Goal: Transaction & Acquisition: Purchase product/service

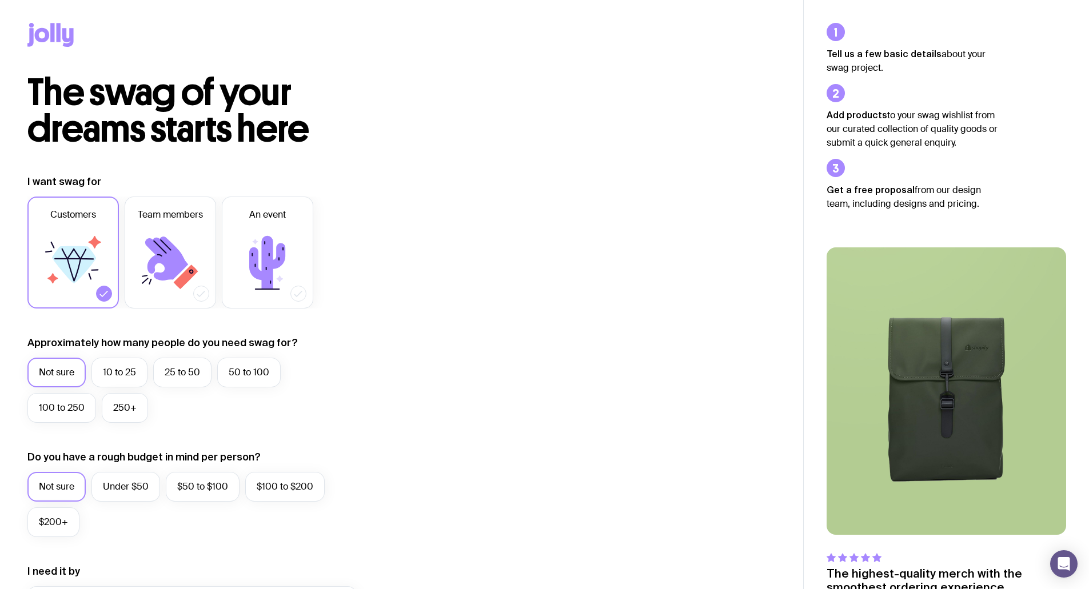
click at [55, 373] on label "Not sure" at bounding box center [56, 373] width 58 height 30
click at [0, 0] on input "Not sure" at bounding box center [0, 0] width 0 height 0
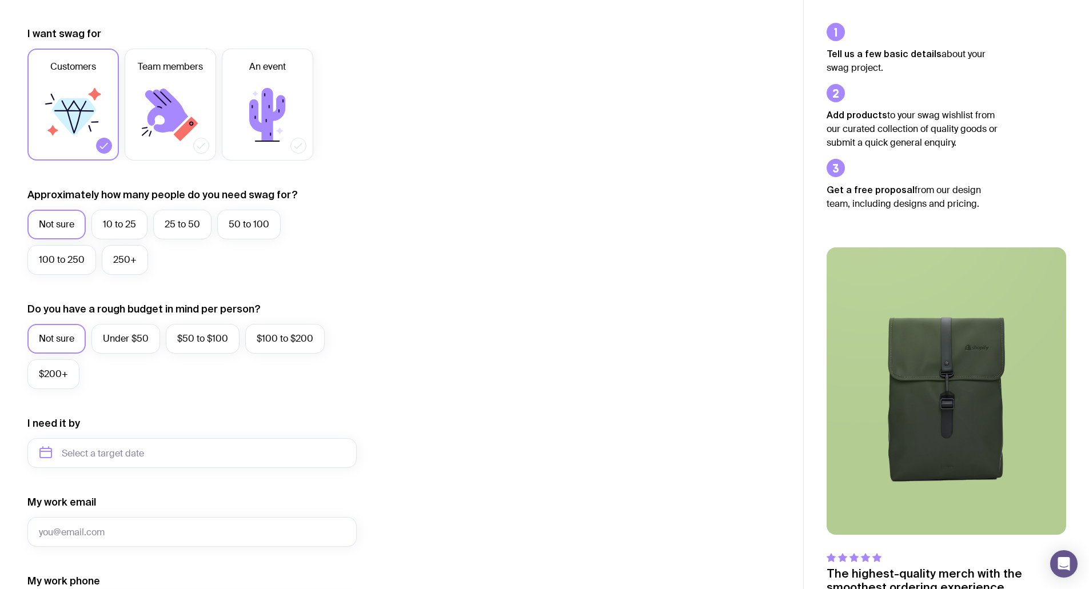
scroll to position [229, 0]
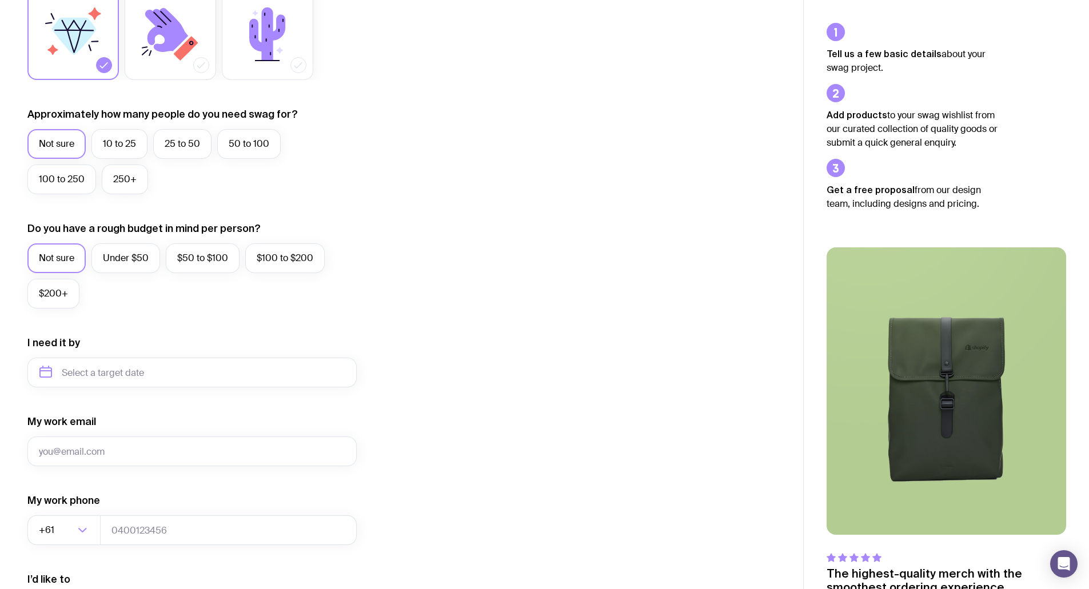
click at [53, 261] on label "Not sure" at bounding box center [56, 258] width 58 height 30
click at [0, 0] on input "Not sure" at bounding box center [0, 0] width 0 height 0
click at [83, 371] on input "text" at bounding box center [191, 373] width 329 height 30
click at [109, 517] on button "Nov" at bounding box center [100, 513] width 42 height 23
click at [167, 381] on input "[DATE]" at bounding box center [191, 373] width 329 height 30
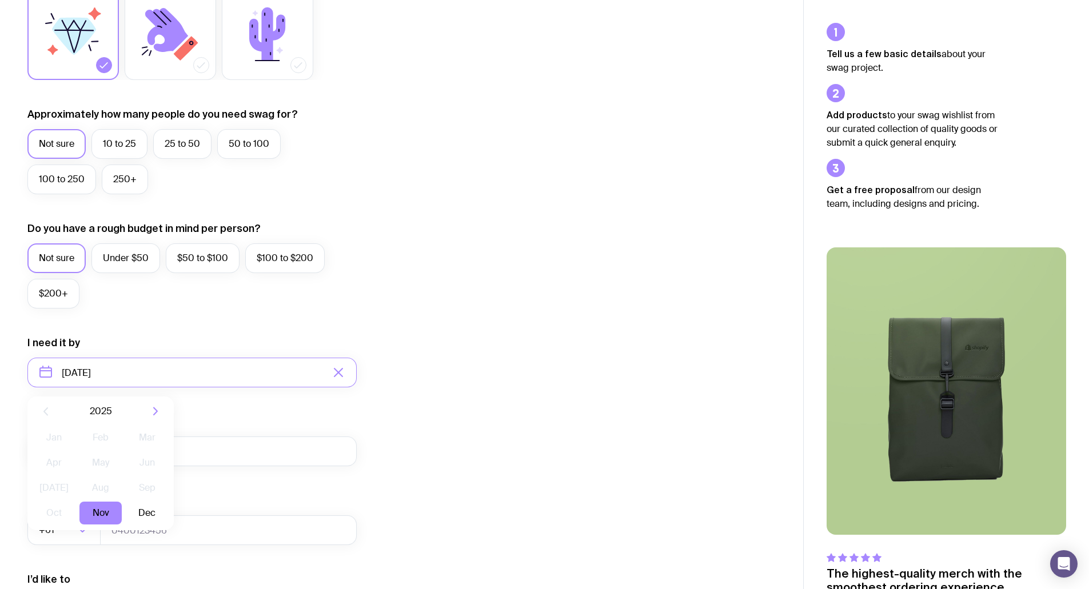
click at [154, 411] on icon "button" at bounding box center [156, 412] width 14 height 14
click at [49, 436] on button "Jan" at bounding box center [54, 437] width 42 height 23
type input "[DATE]"
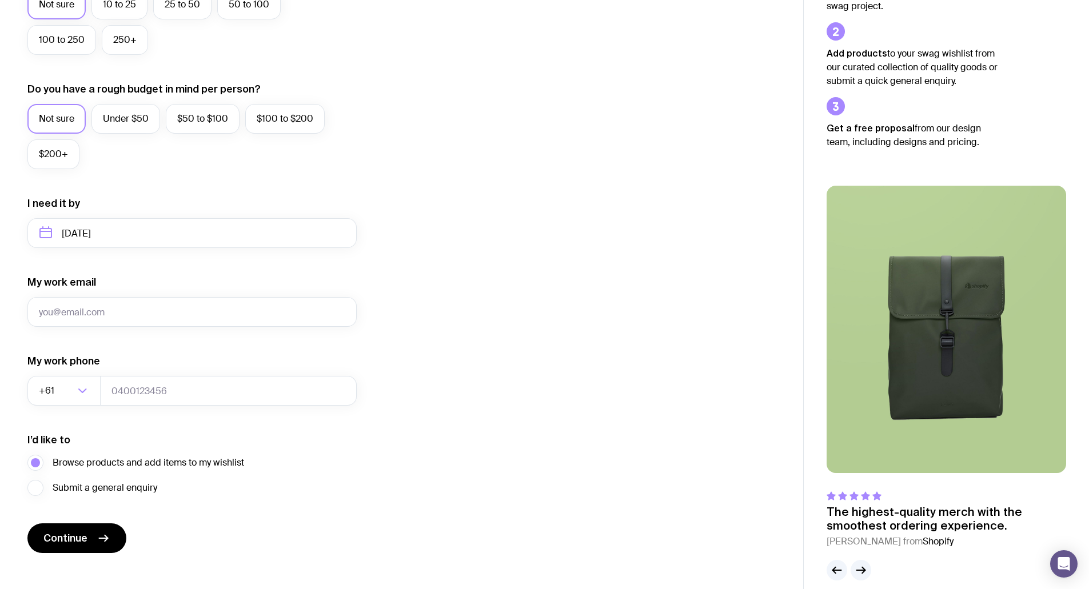
scroll to position [382, 0]
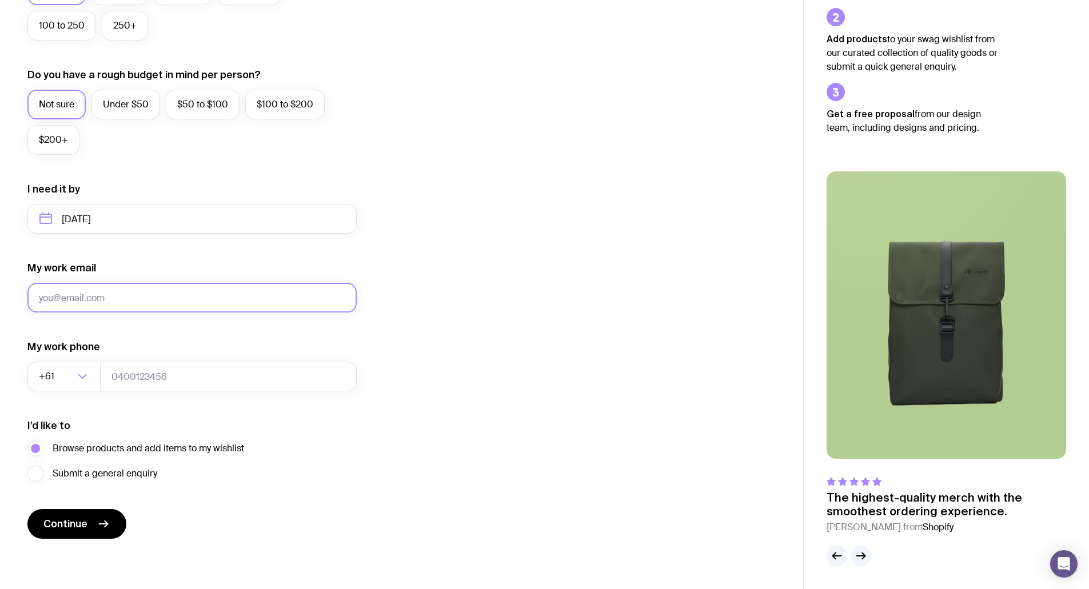
click at [103, 301] on input "My work email" at bounding box center [191, 298] width 329 height 30
type input "[PERSON_NAME][EMAIL_ADDRESS][DOMAIN_NAME]"
click at [142, 381] on input "tel" at bounding box center [228, 377] width 257 height 30
type input "0477859581"
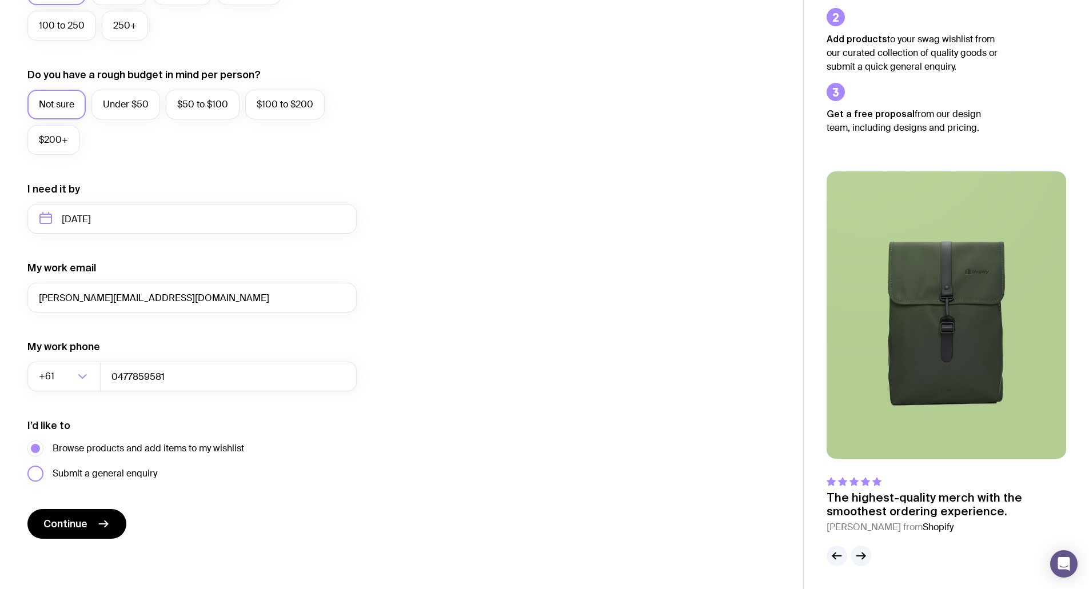
click at [42, 475] on label "Submit a general enquiry" at bounding box center [92, 474] width 130 height 16
click at [0, 0] on input "Submit a general enquiry" at bounding box center [0, 0] width 0 height 0
click at [76, 524] on span "Continue" at bounding box center [65, 524] width 44 height 14
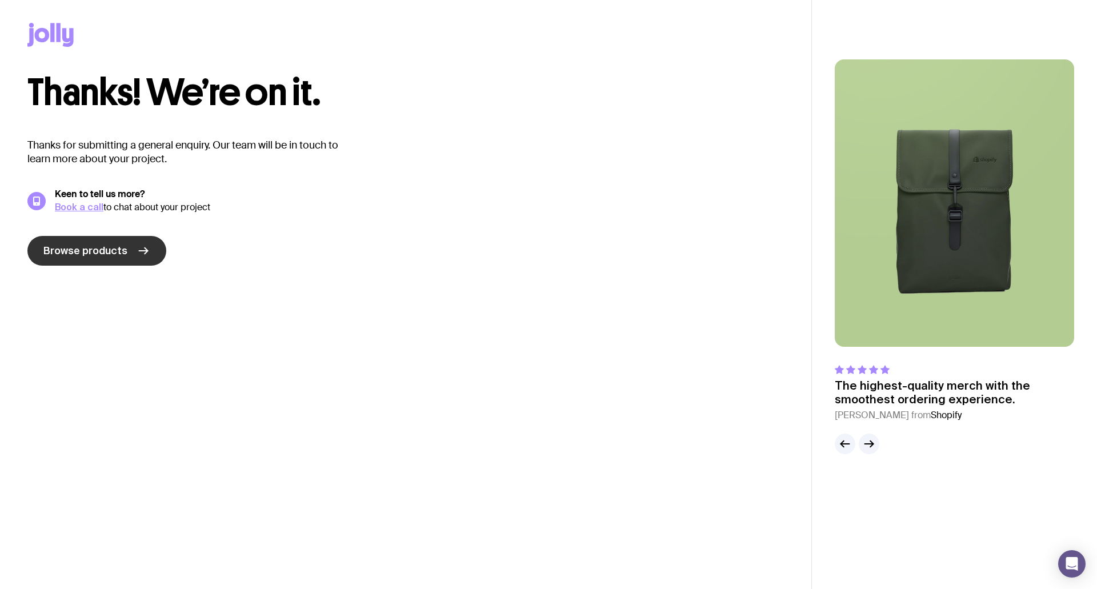
click at [67, 248] on span "Browse products" at bounding box center [85, 251] width 84 height 14
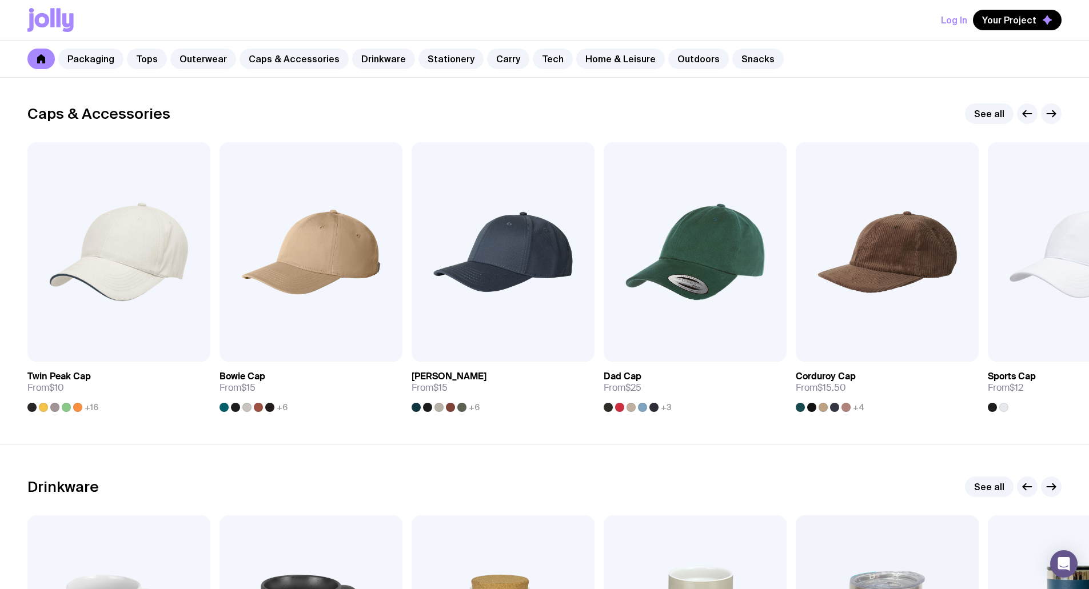
scroll to position [1600, 0]
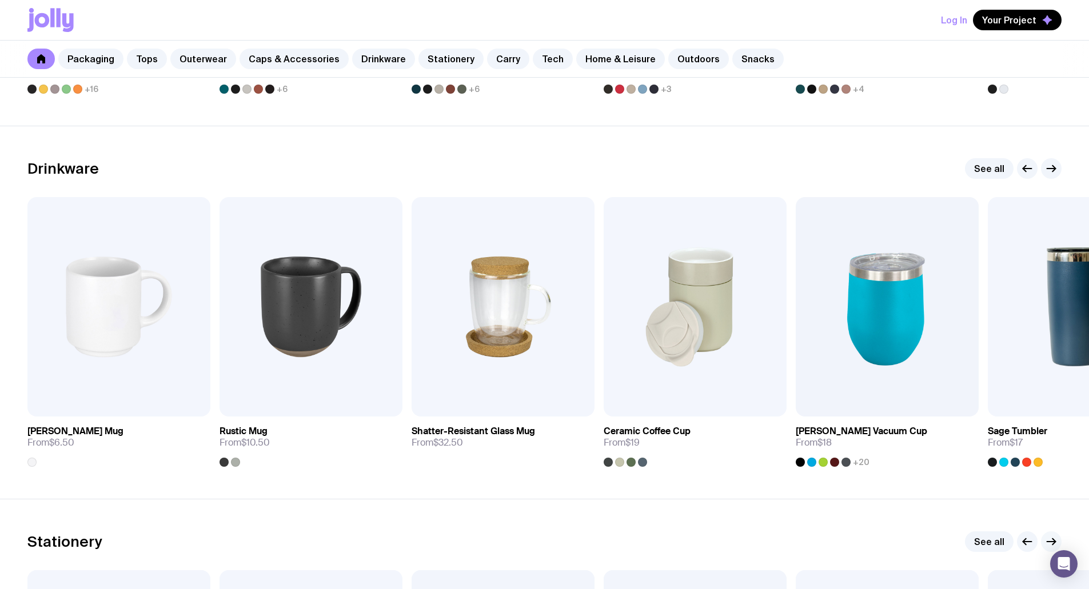
click at [1053, 541] on icon "button" at bounding box center [1051, 542] width 14 height 14
click at [1053, 540] on icon "button" at bounding box center [1051, 542] width 14 height 14
click at [1060, 169] on button "button" at bounding box center [1051, 168] width 21 height 21
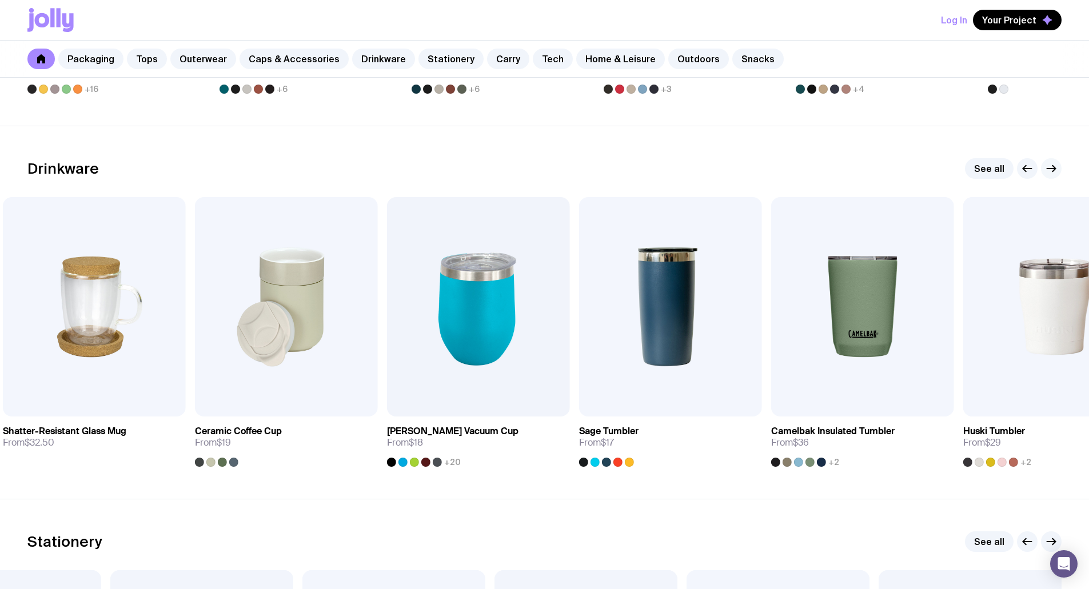
click at [1053, 167] on icon "button" at bounding box center [1053, 169] width 3 height 6
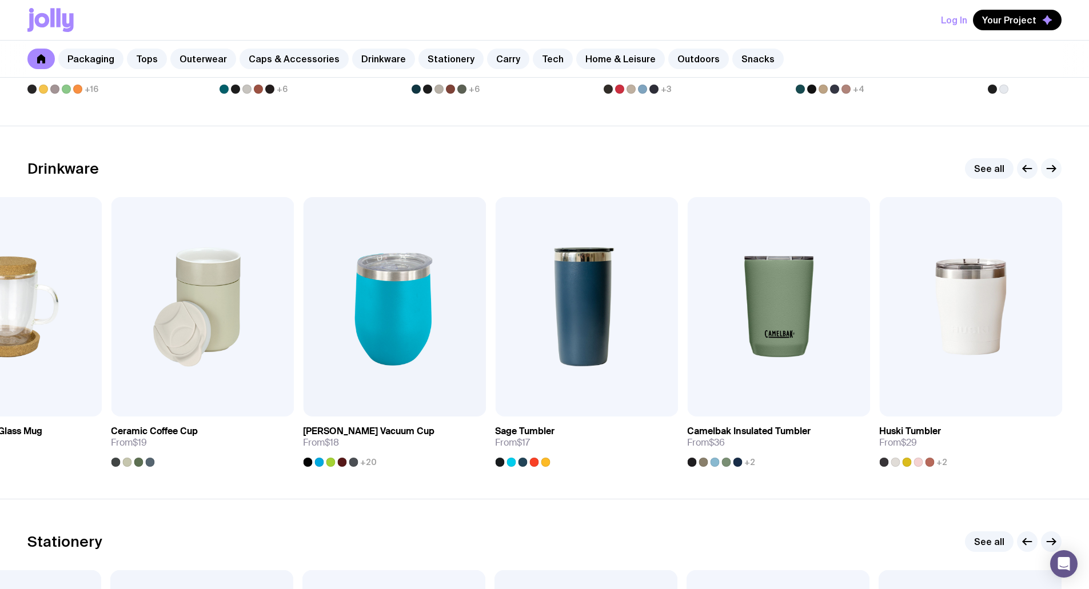
click at [1049, 165] on icon "button" at bounding box center [1051, 169] width 14 height 14
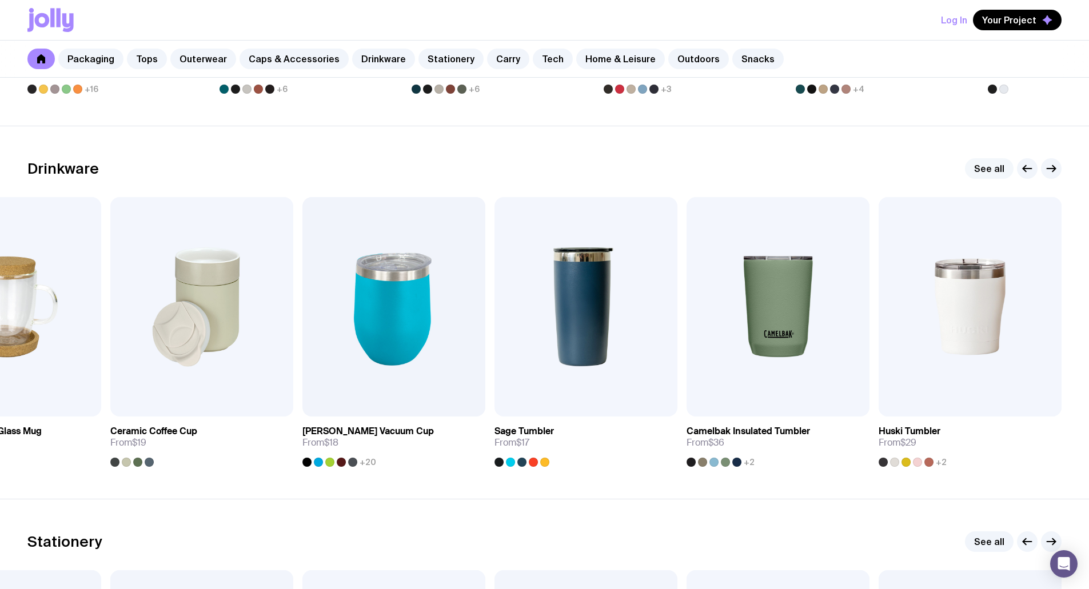
click at [982, 167] on link "See all" at bounding box center [989, 168] width 49 height 21
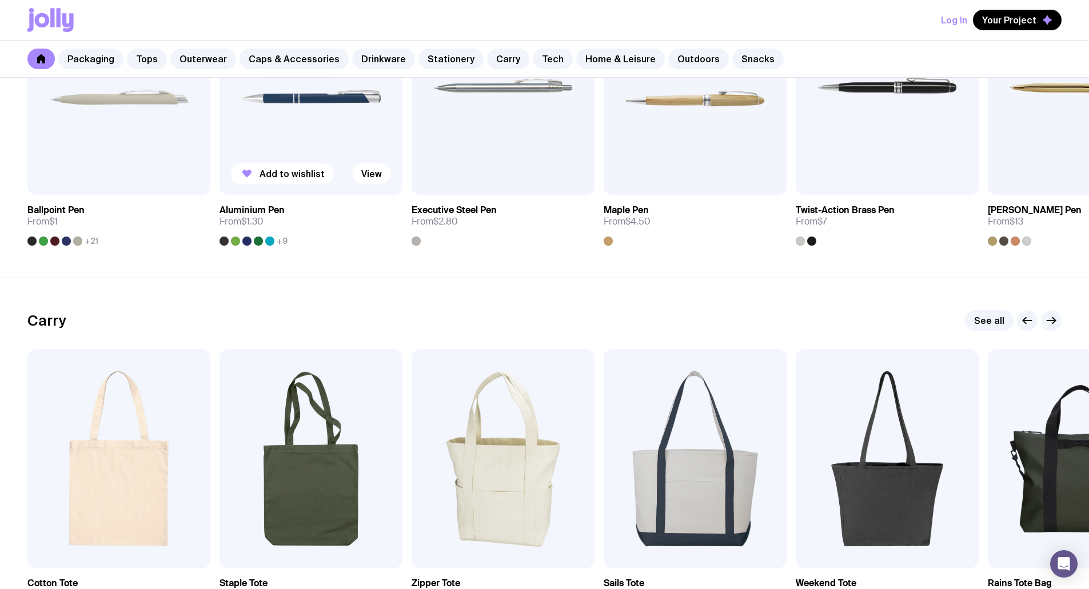
scroll to position [2330, 0]
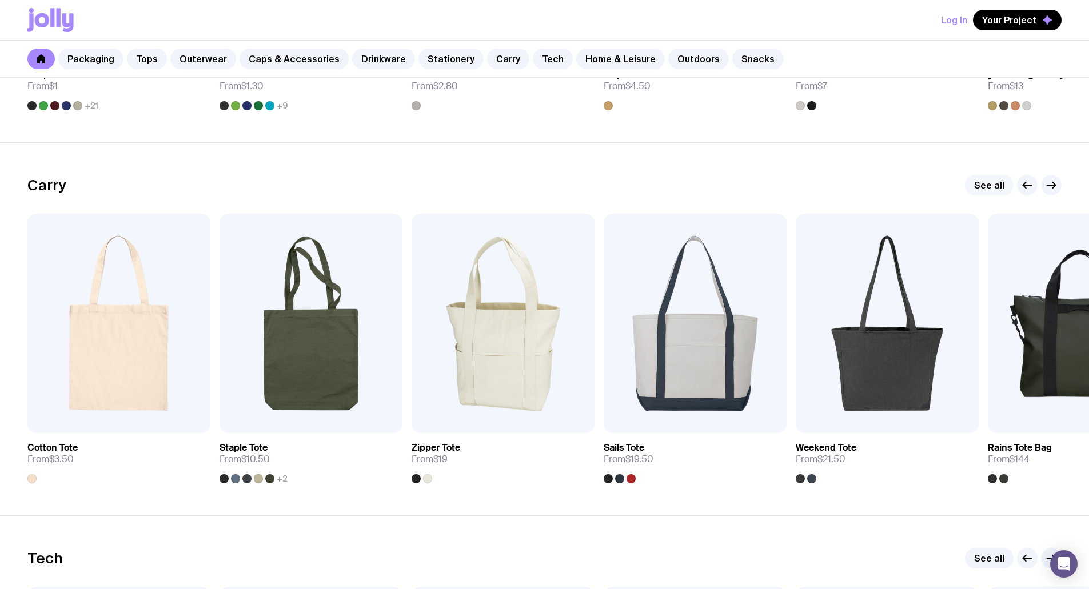
click at [991, 186] on link "See all" at bounding box center [989, 185] width 49 height 21
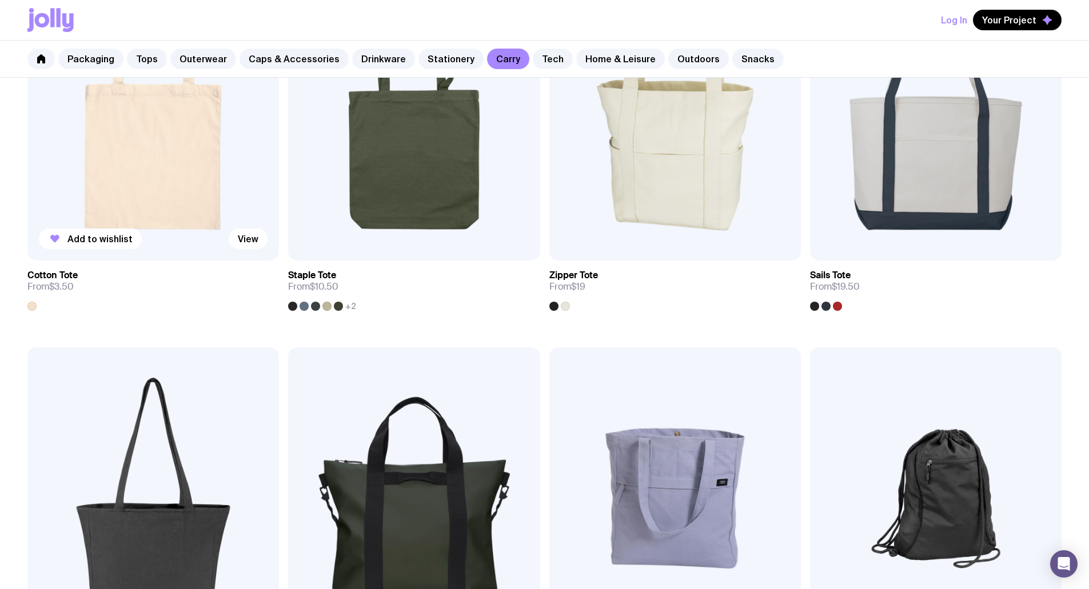
scroll to position [343, 0]
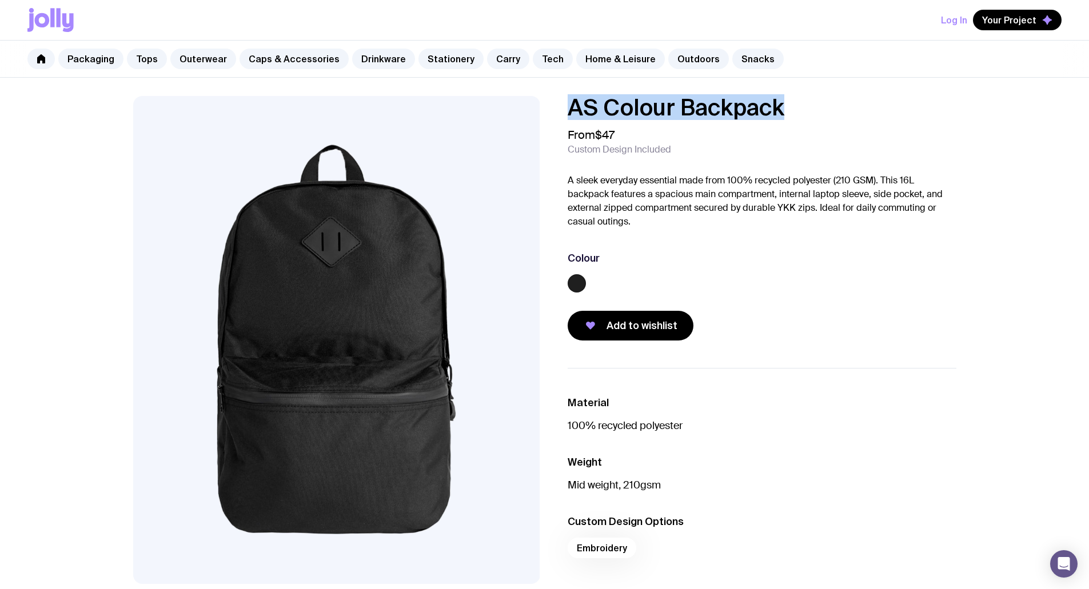
drag, startPoint x: 788, startPoint y: 110, endPoint x: 571, endPoint y: 118, distance: 217.3
click at [571, 118] on h1 "AS Colour Backpack" at bounding box center [762, 107] width 389 height 23
copy h1 "AS Colour Backpack"
